Goal: Information Seeking & Learning: Learn about a topic

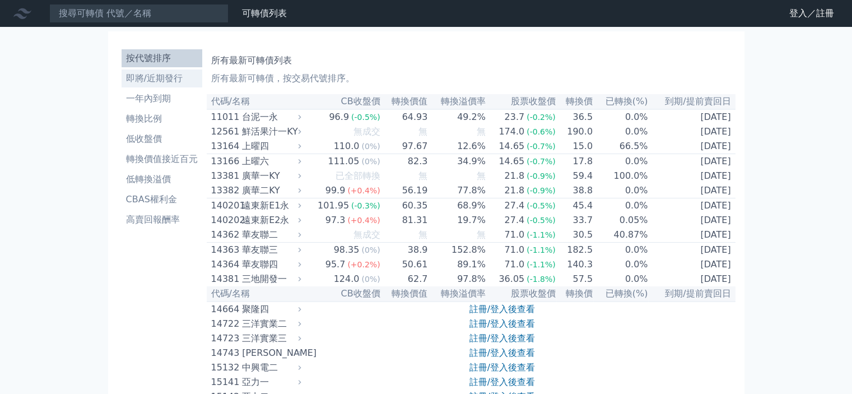
click at [174, 81] on li "即將/近期發行" at bounding box center [162, 78] width 81 height 13
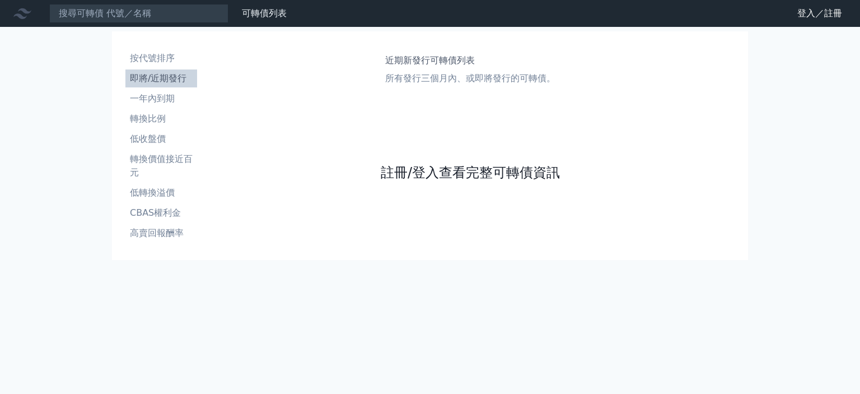
click at [396, 167] on link "註冊/登入查看完整可轉債資訊" at bounding box center [470, 173] width 179 height 18
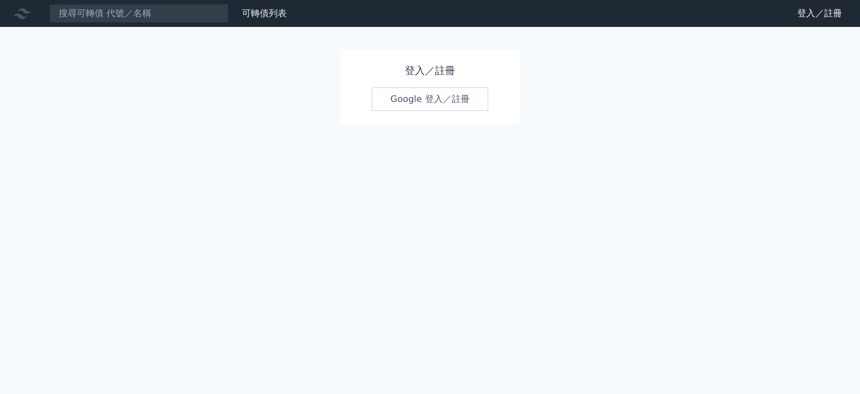
click at [428, 102] on link "Google 登入／註冊" at bounding box center [430, 99] width 116 height 24
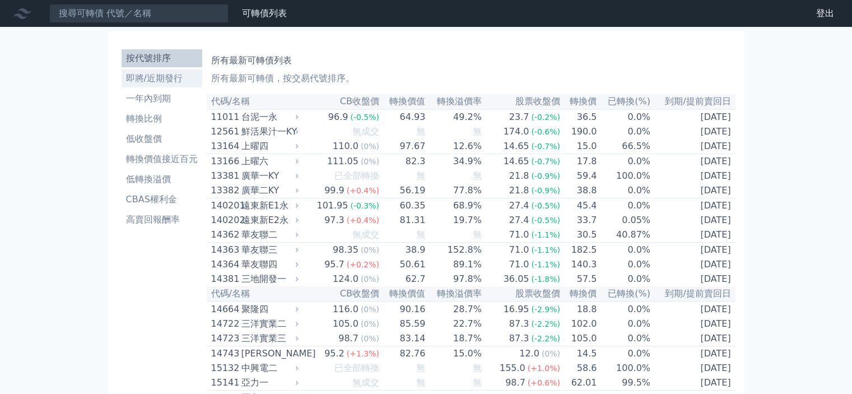
click at [164, 80] on li "即將/近期發行" at bounding box center [162, 78] width 81 height 13
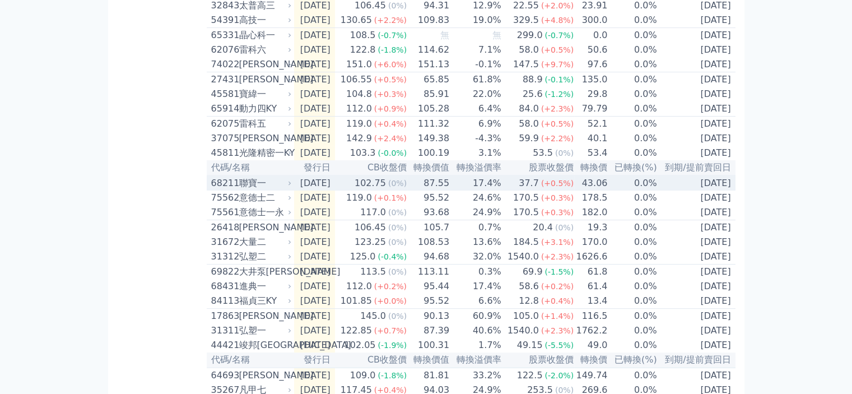
scroll to position [336, 0]
